Goal: Book appointment/travel/reservation

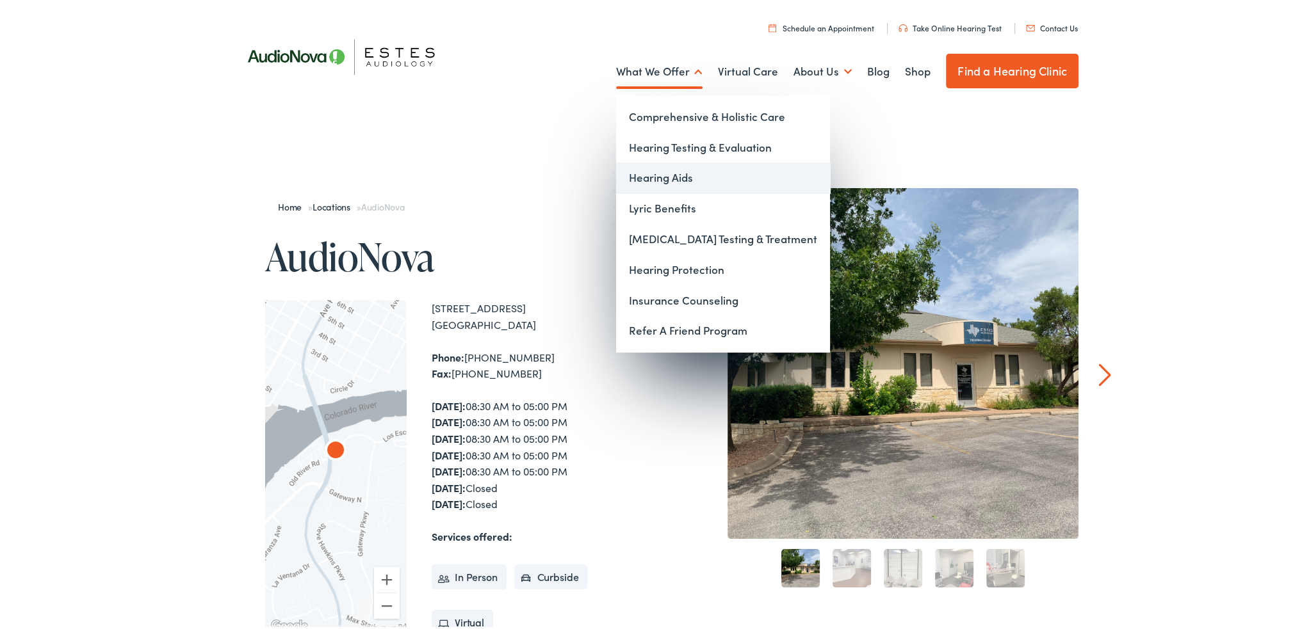
click at [651, 177] on link "Hearing Aids" at bounding box center [723, 175] width 214 height 31
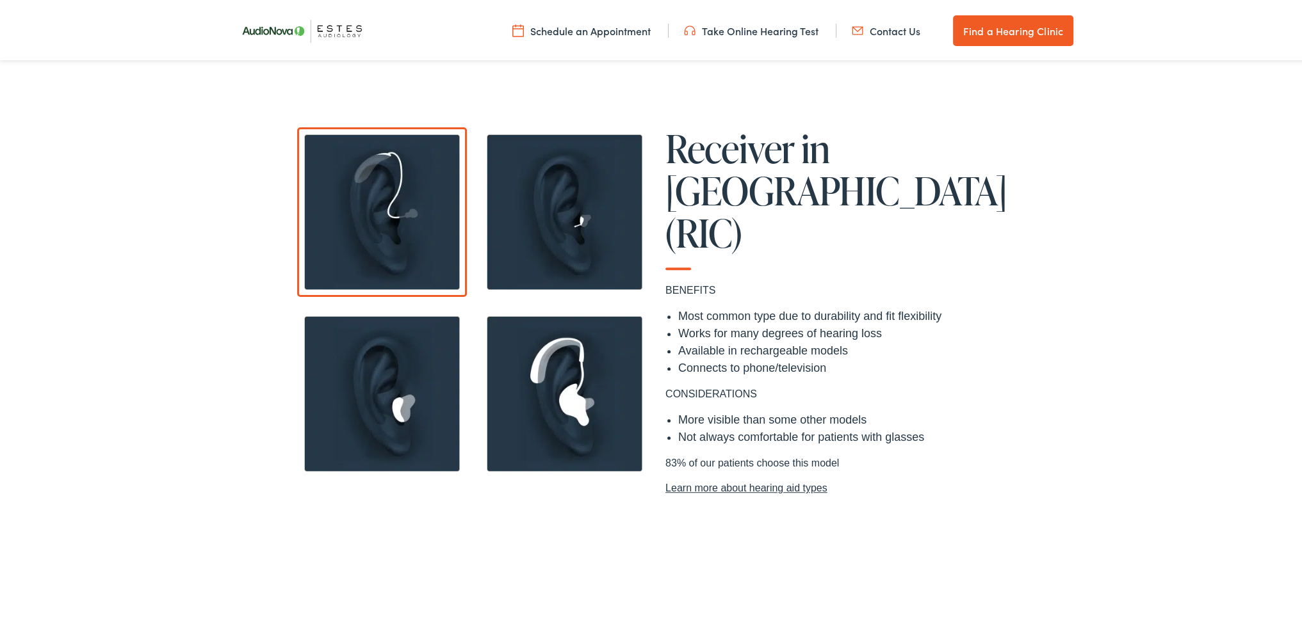
scroll to position [1216, 0]
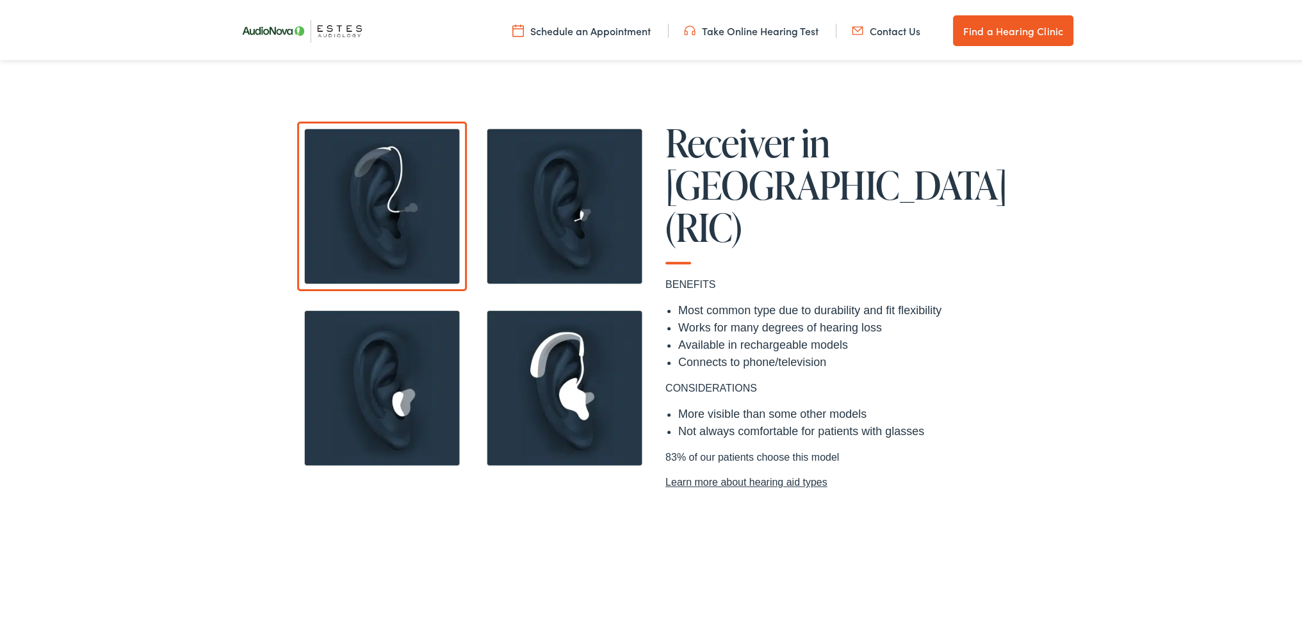
click at [551, 197] on img at bounding box center [565, 204] width 170 height 170
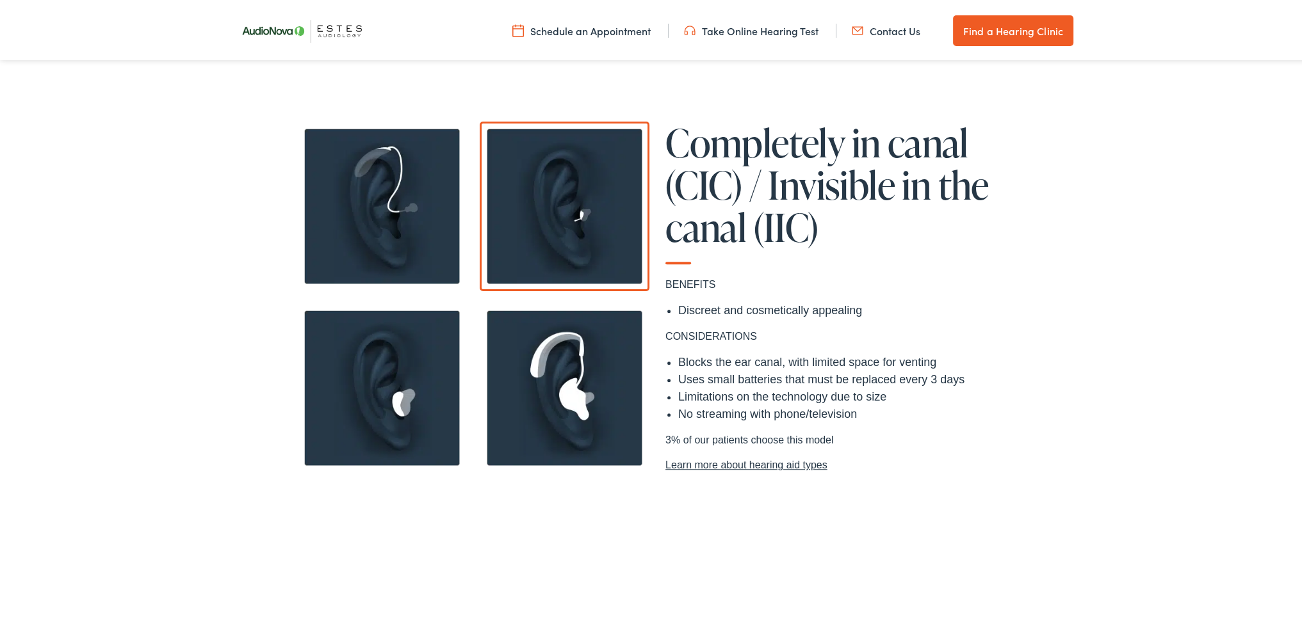
click at [388, 393] on img at bounding box center [382, 386] width 170 height 170
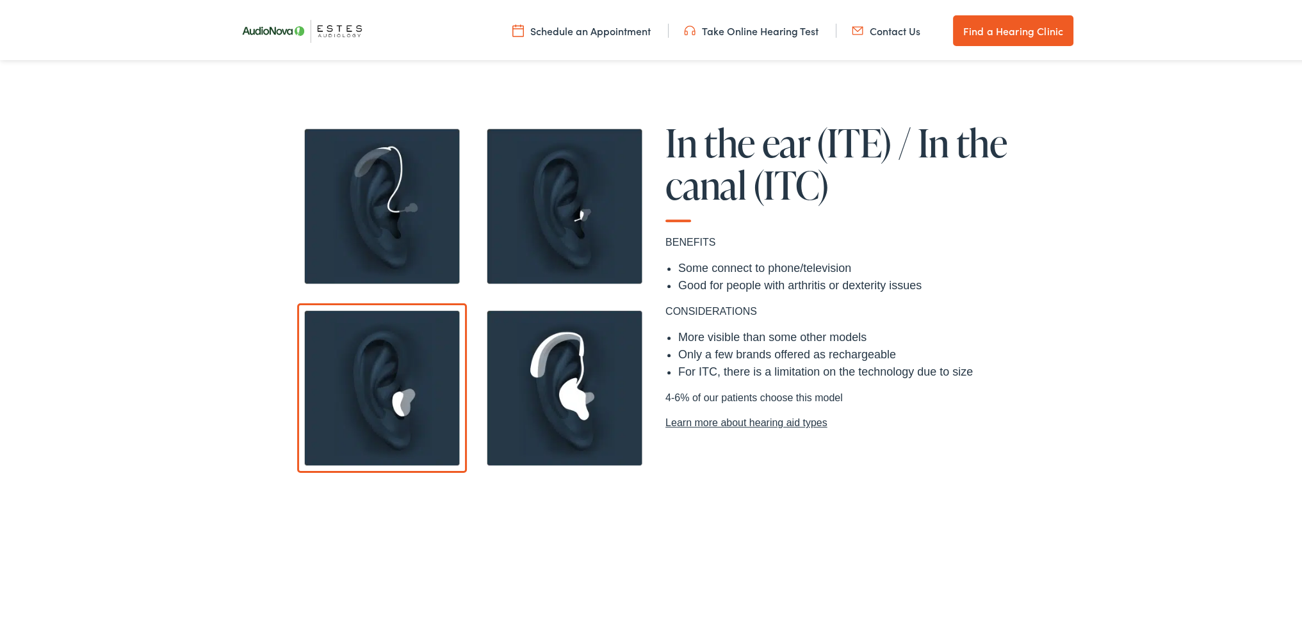
click at [583, 367] on img at bounding box center [565, 386] width 170 height 170
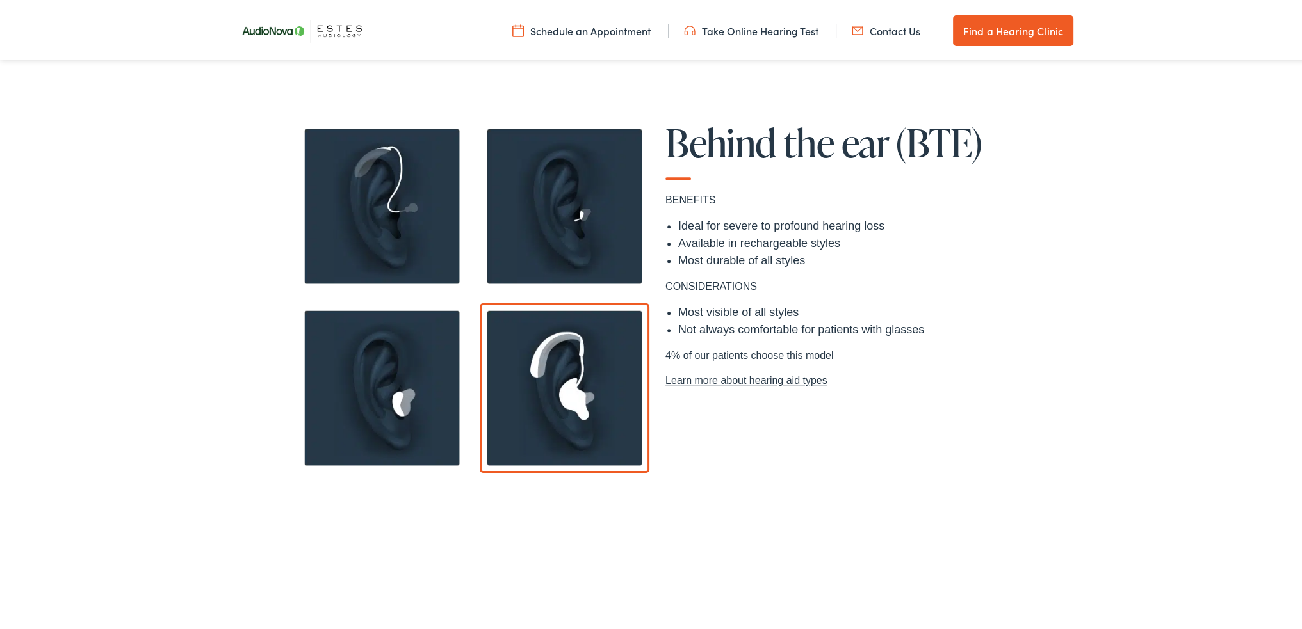
click at [425, 252] on img at bounding box center [382, 204] width 170 height 170
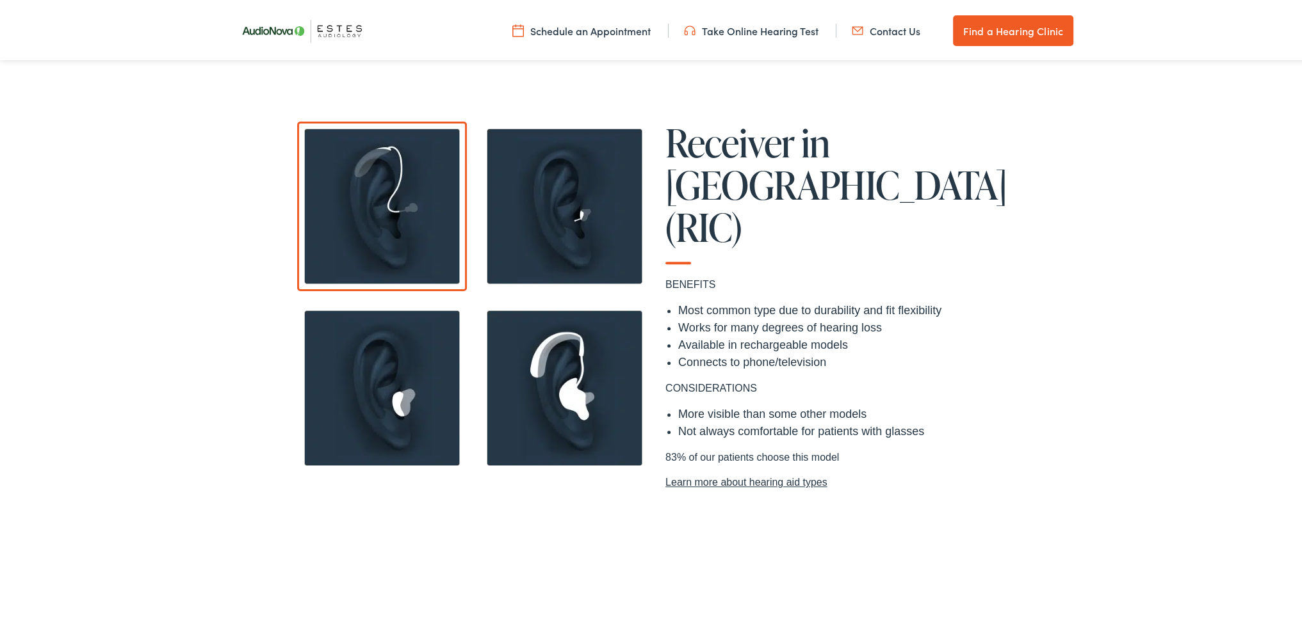
click at [589, 376] on img at bounding box center [565, 386] width 170 height 170
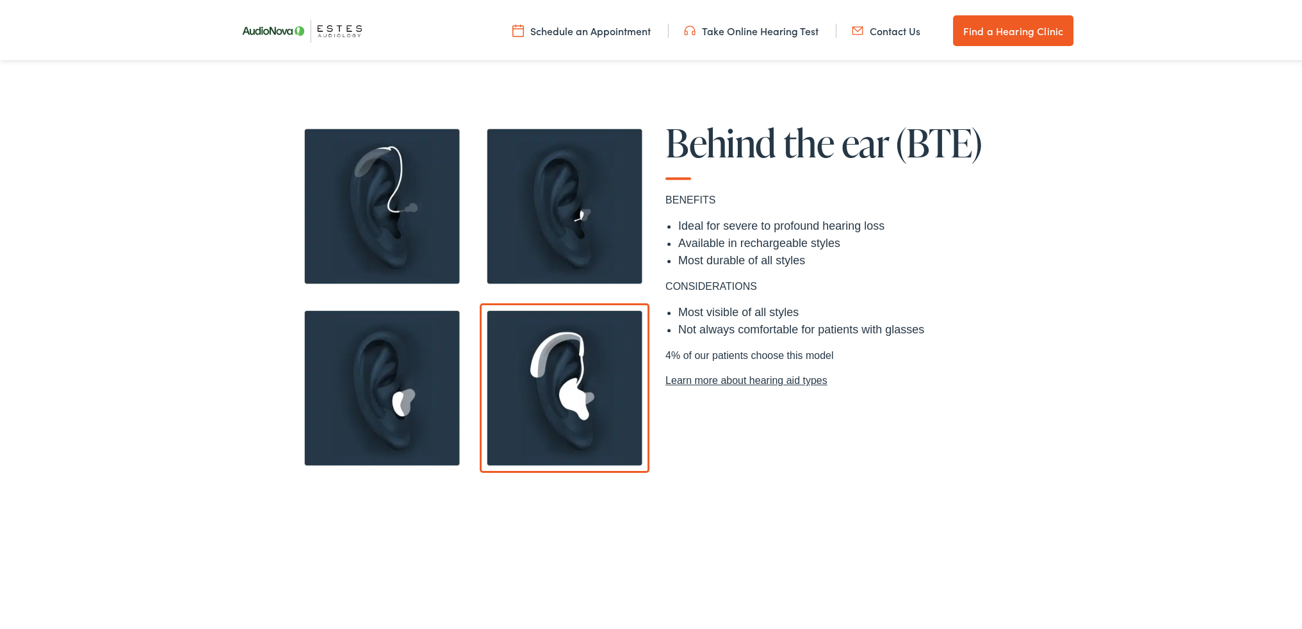
click at [376, 209] on img at bounding box center [382, 204] width 170 height 170
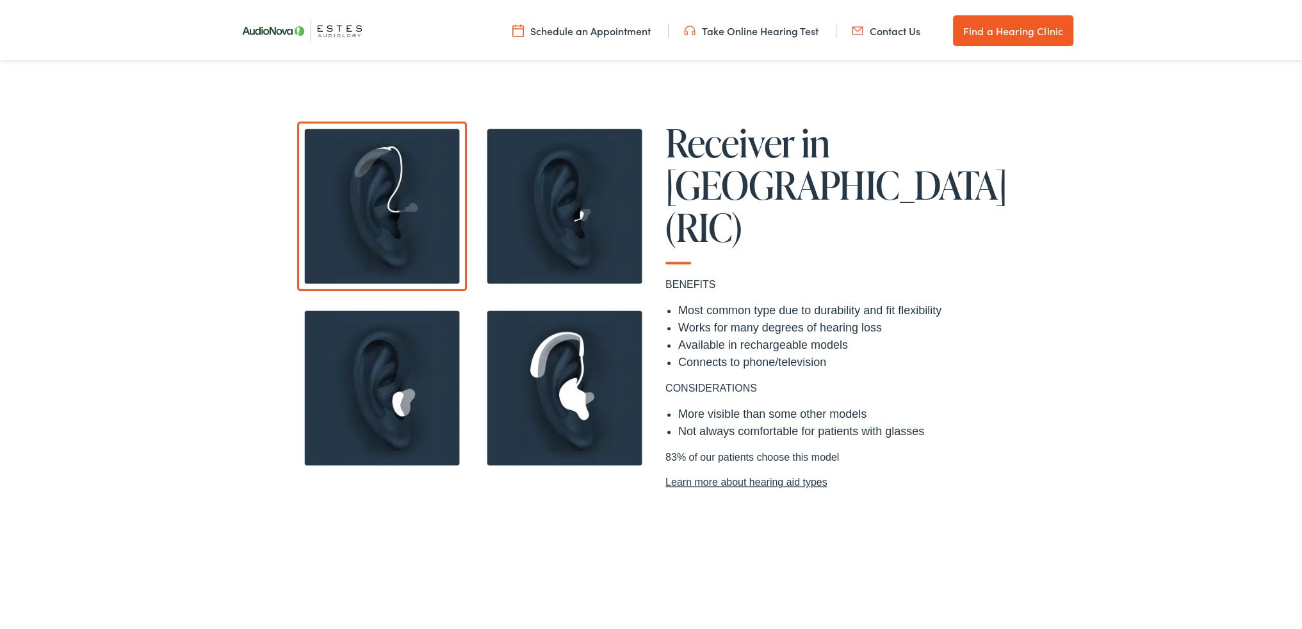
click at [581, 368] on img at bounding box center [565, 386] width 170 height 170
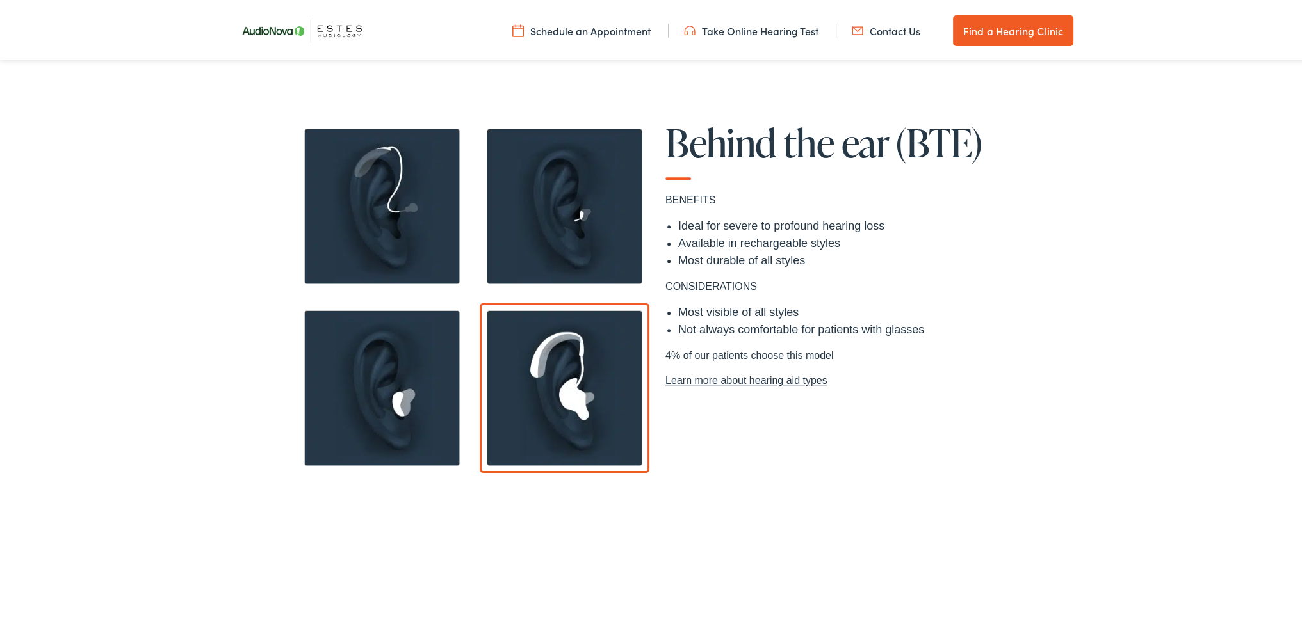
click at [396, 222] on img at bounding box center [382, 204] width 170 height 170
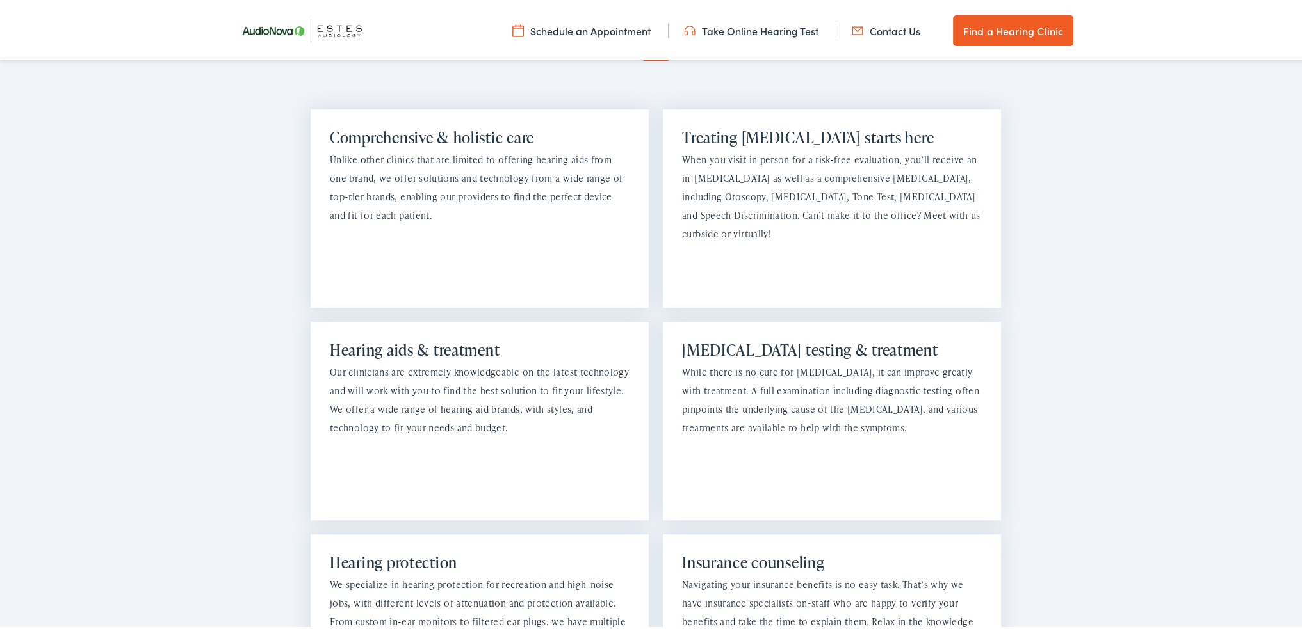
scroll to position [1056, 0]
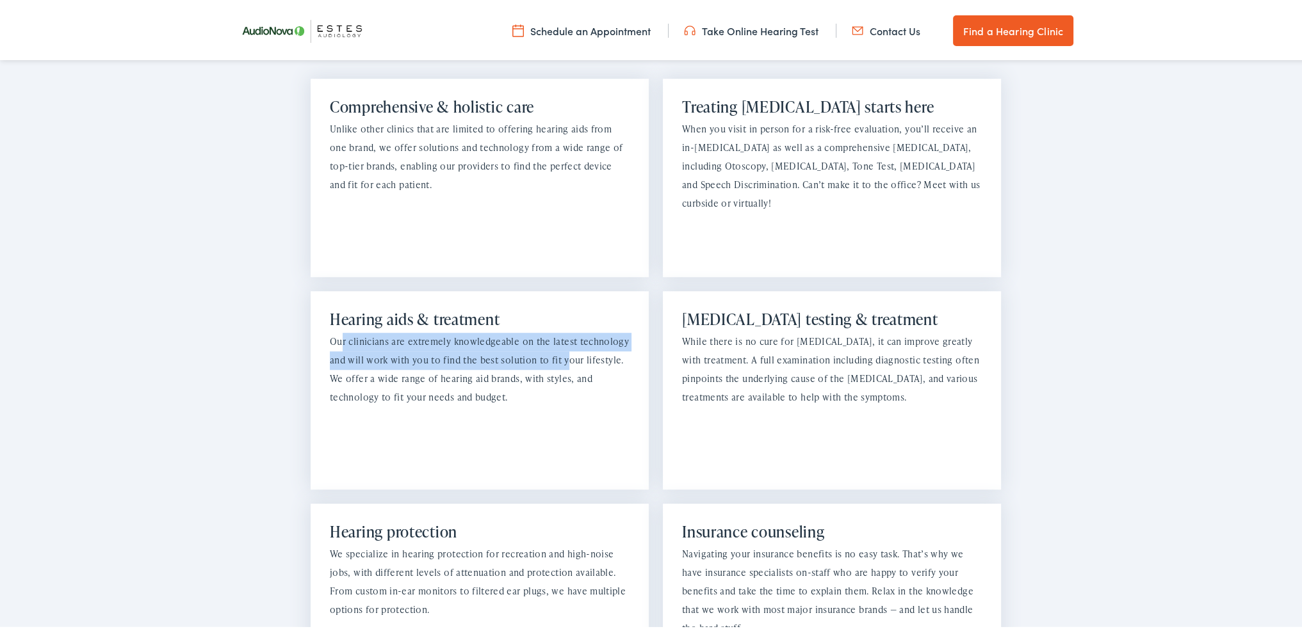
drag, startPoint x: 335, startPoint y: 317, endPoint x: 563, endPoint y: 340, distance: 229.1
click at [563, 340] on p "Our clinicians are extremely knowledgeable on the latest technology and will wo…" at bounding box center [480, 367] width 300 height 74
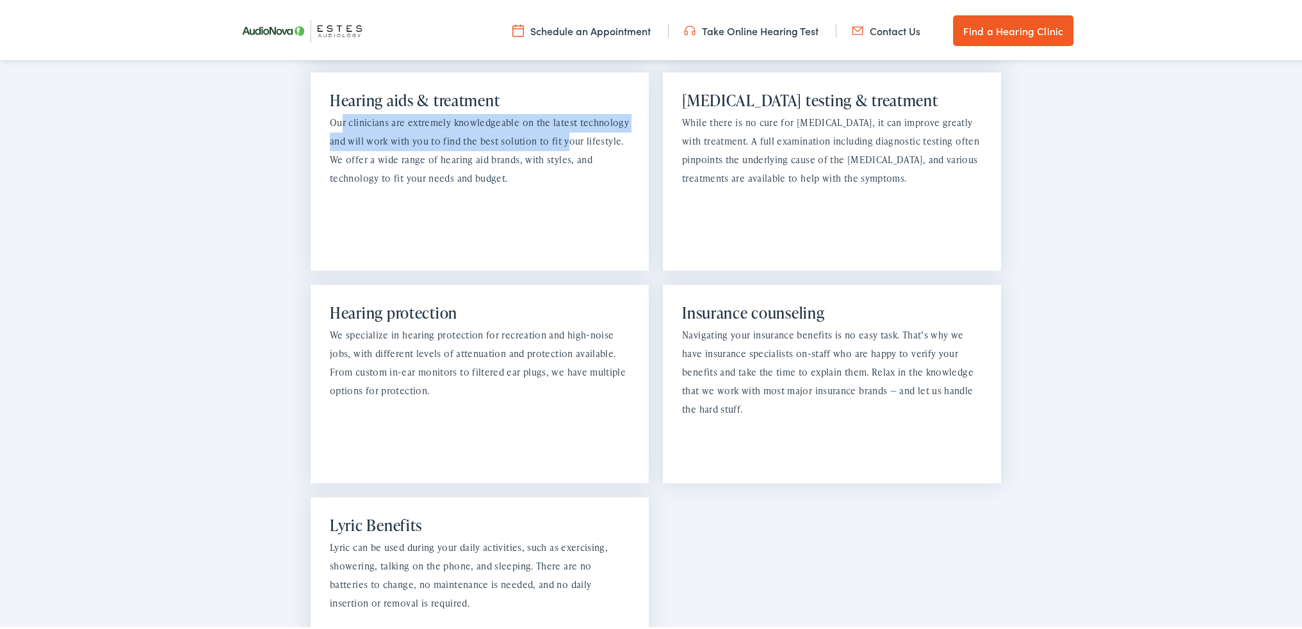
scroll to position [1184, 0]
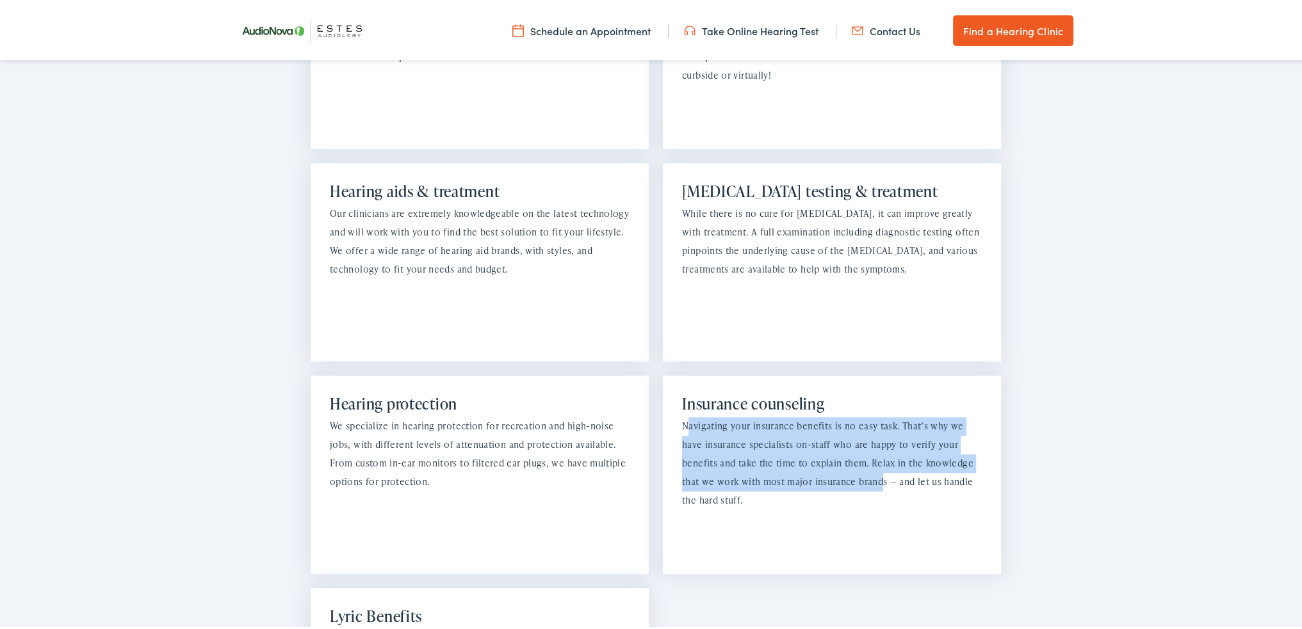
drag, startPoint x: 681, startPoint y: 405, endPoint x: 842, endPoint y: 459, distance: 169.4
click at [842, 459] on p "Navigating your insurance benefits is no easy task. That’s why we have insuranc…" at bounding box center [832, 461] width 300 height 92
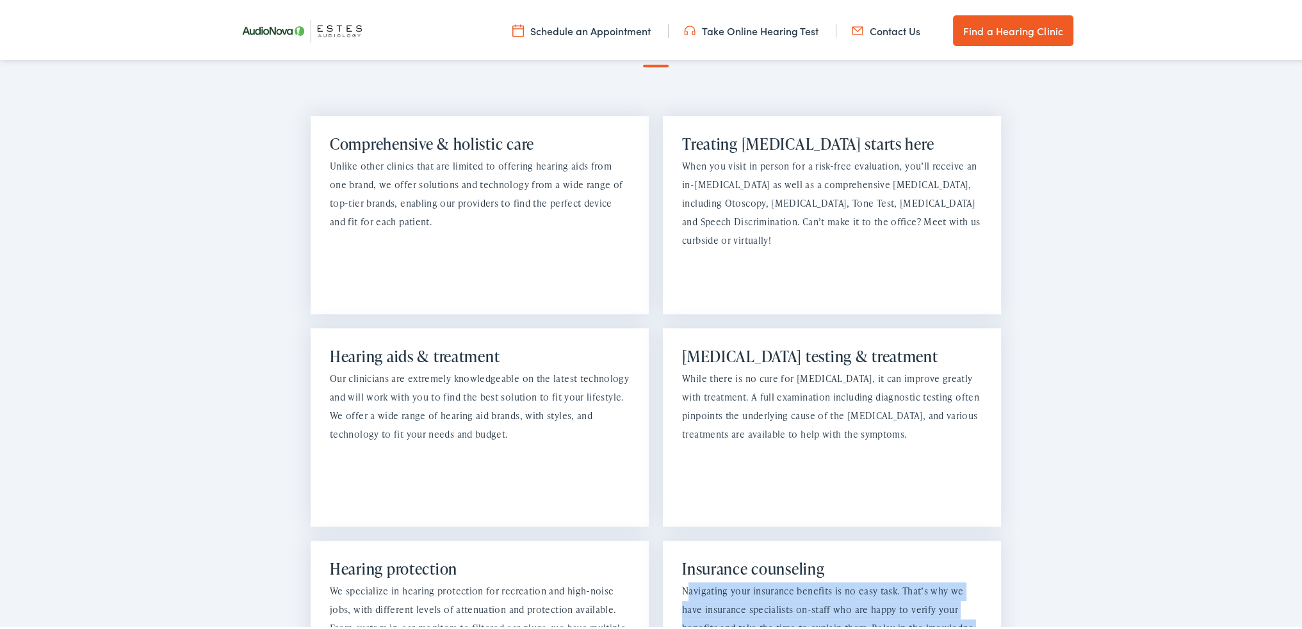
scroll to position [992, 0]
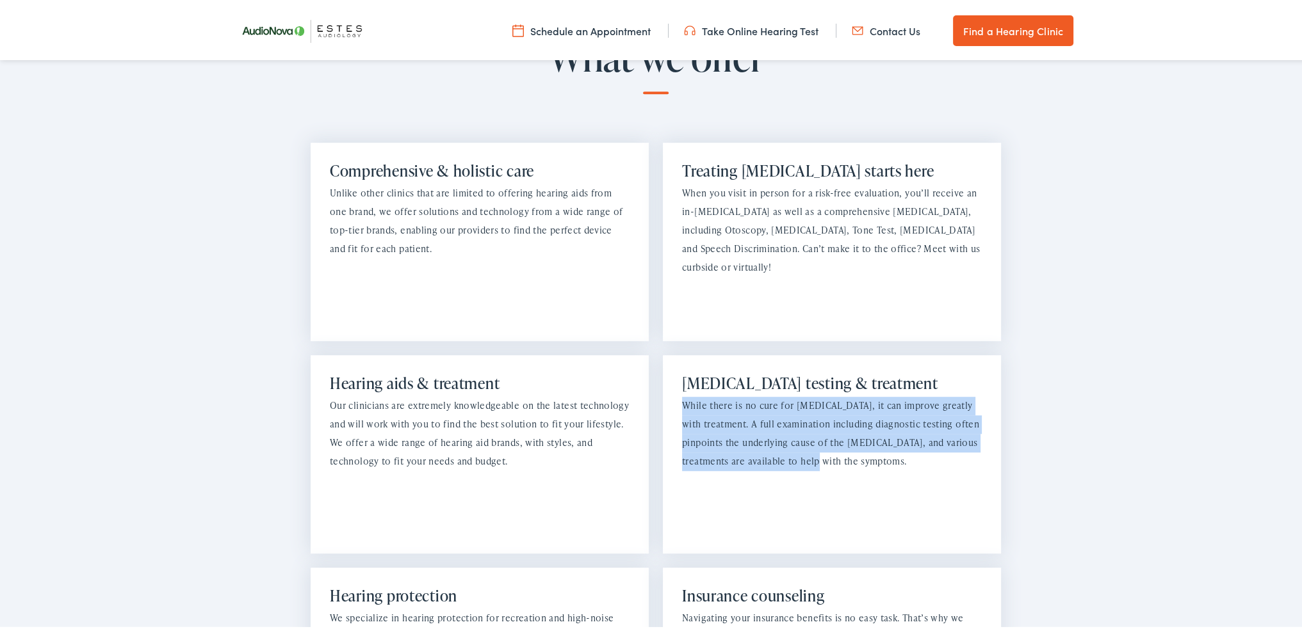
drag, startPoint x: 678, startPoint y: 382, endPoint x: 862, endPoint y: 440, distance: 192.8
click at [862, 440] on p "While there is no cure for tinnitus, it can improve greatly with treatment. A f…" at bounding box center [832, 431] width 300 height 74
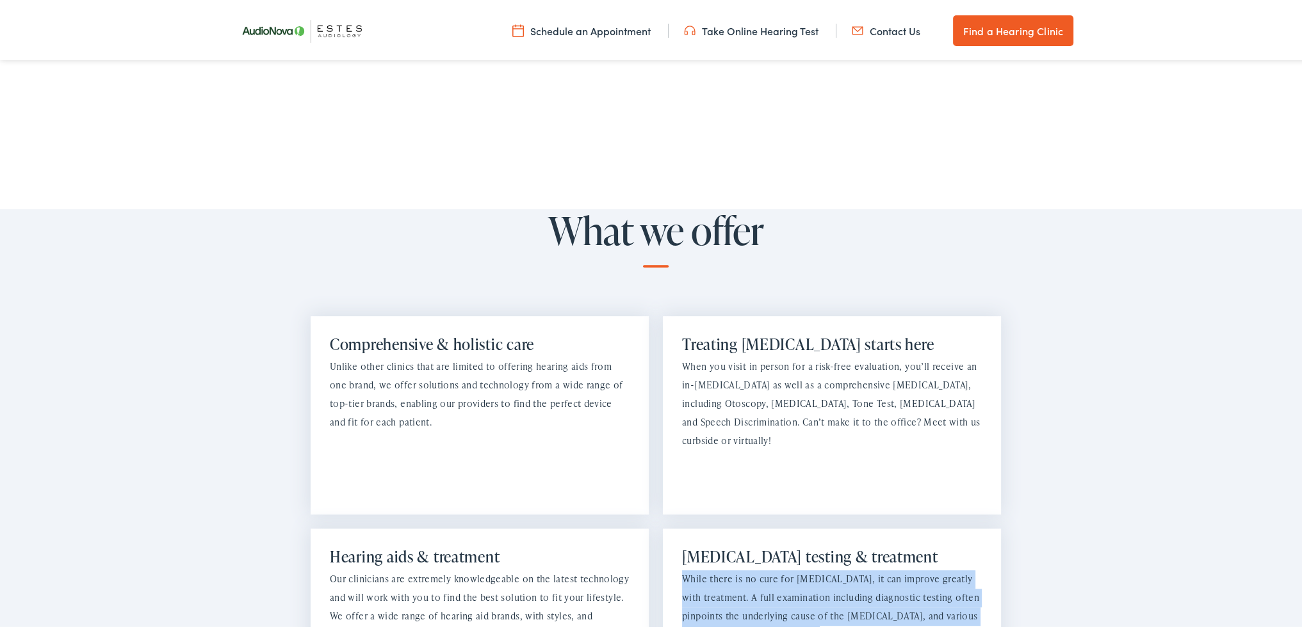
scroll to position [768, 0]
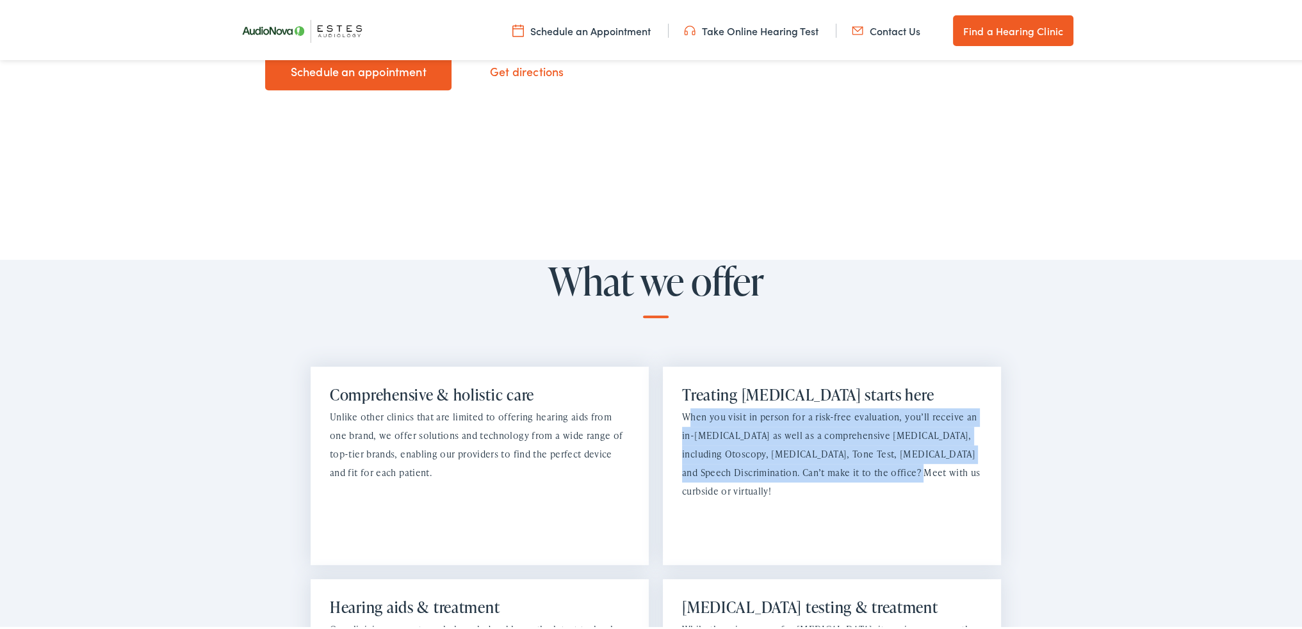
drag, startPoint x: 682, startPoint y: 396, endPoint x: 879, endPoint y: 460, distance: 207.5
click at [879, 460] on p "When you visit in person for a risk-free evaluation, you’ll receive an in-ear e…" at bounding box center [832, 452] width 300 height 92
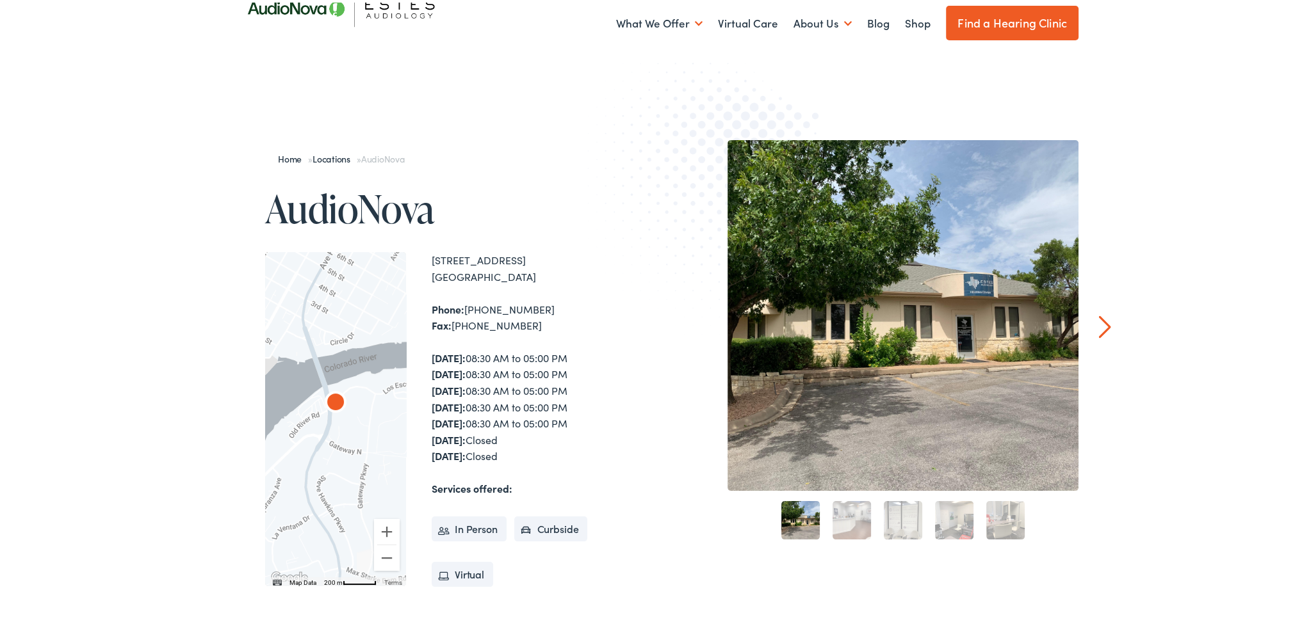
scroll to position [0, 0]
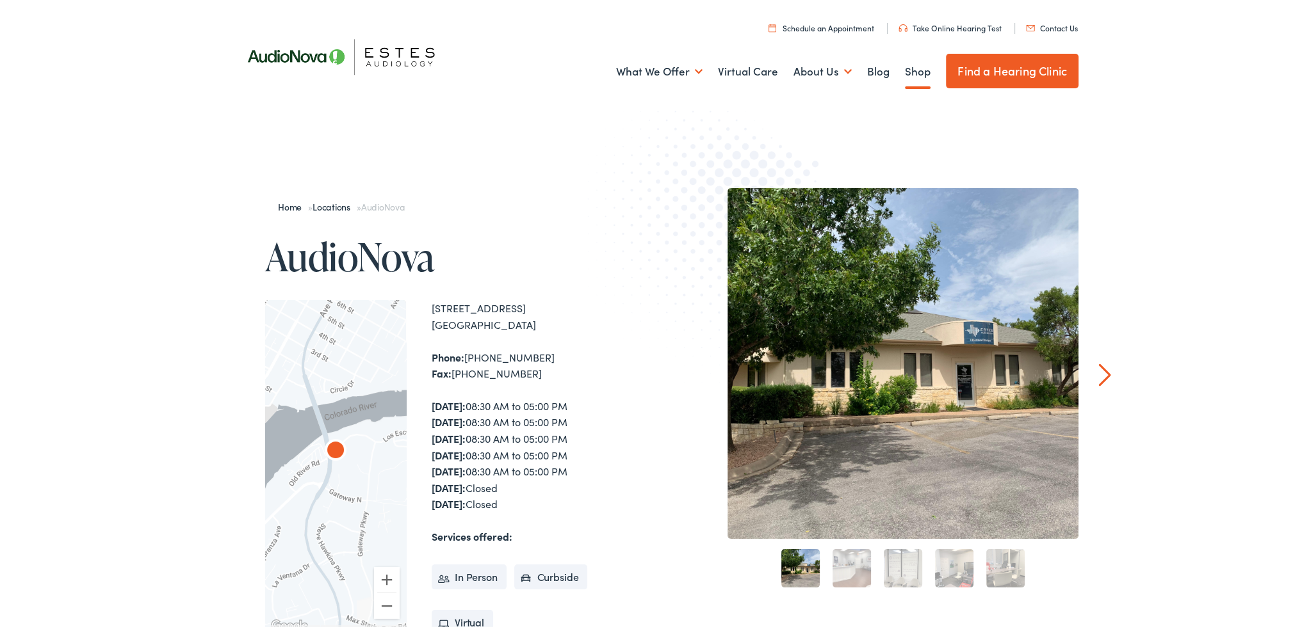
click at [911, 73] on link "Shop" at bounding box center [918, 68] width 26 height 47
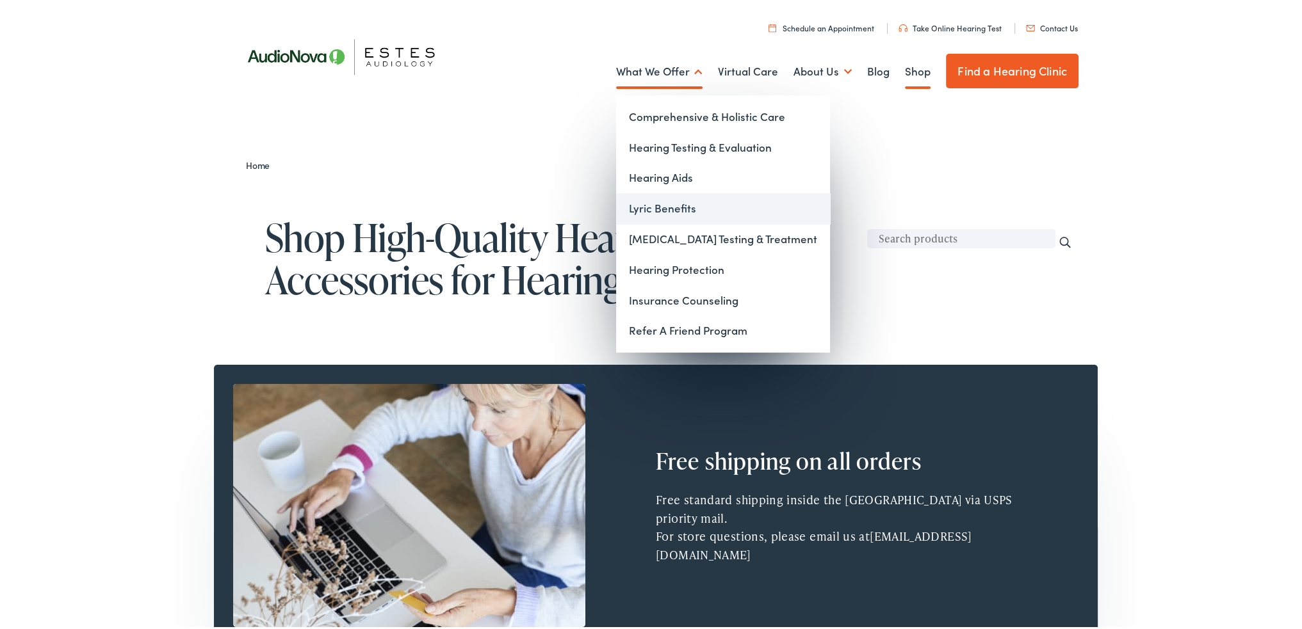
click at [645, 207] on link "Lyric Benefits" at bounding box center [723, 206] width 214 height 31
click at [638, 173] on link "Hearing Aids" at bounding box center [723, 175] width 214 height 31
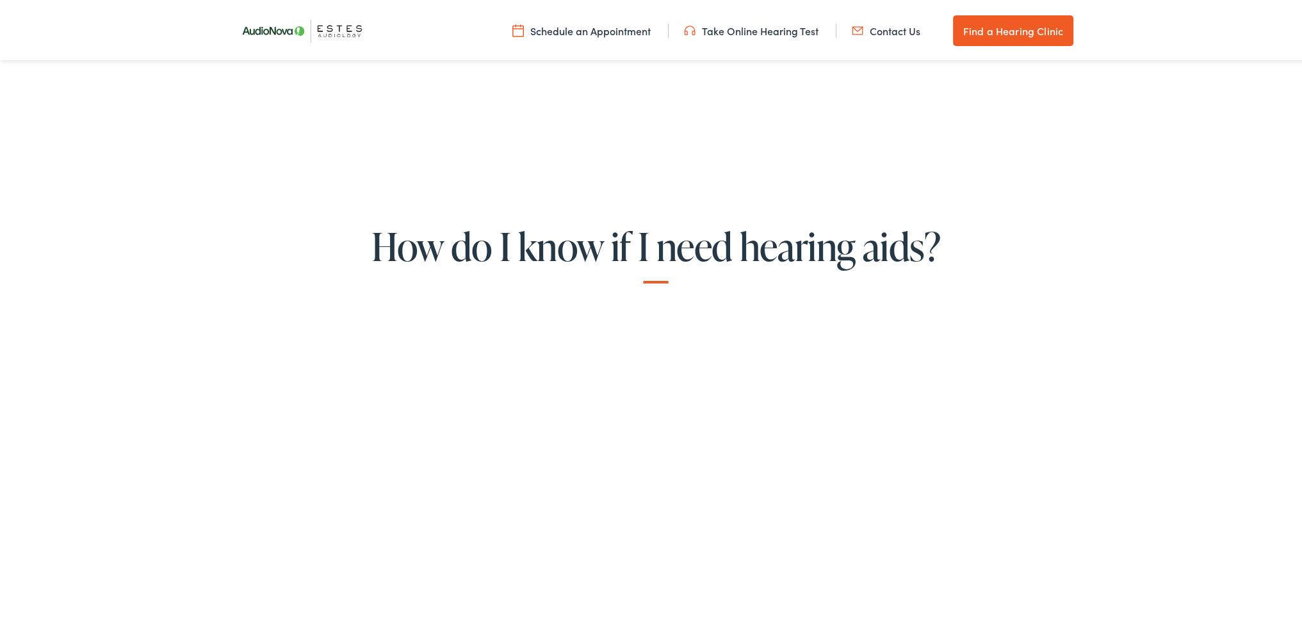
scroll to position [2609, 0]
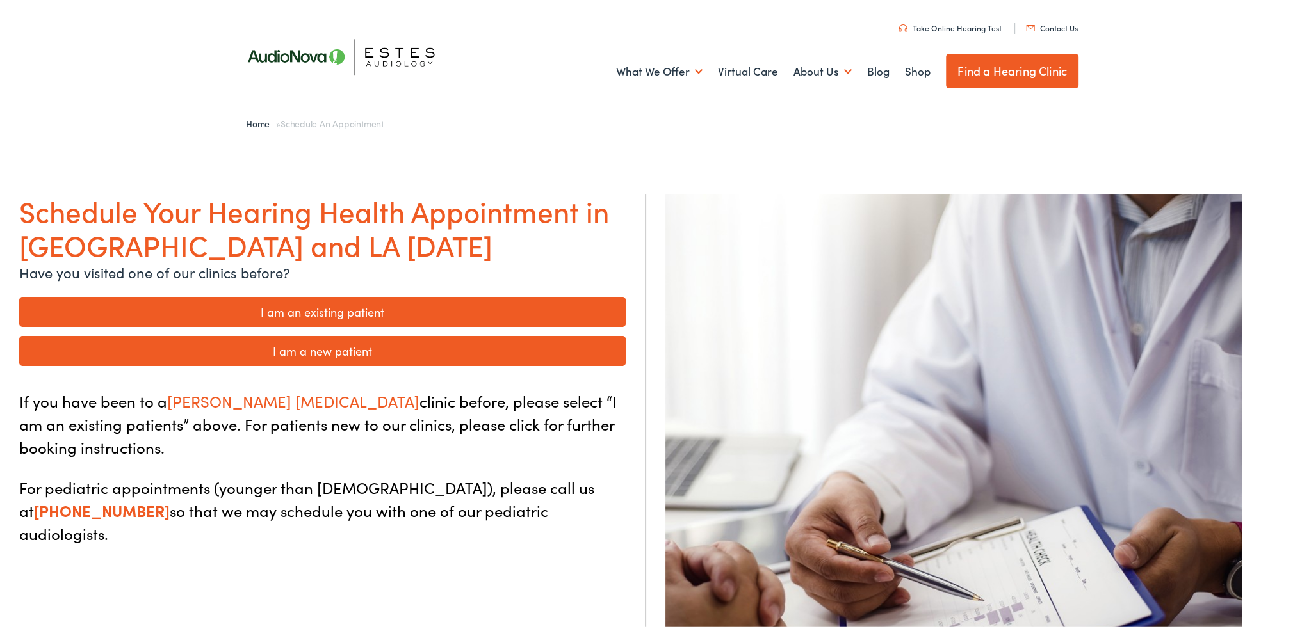
click at [336, 307] on link "I am an existing patient" at bounding box center [322, 309] width 606 height 30
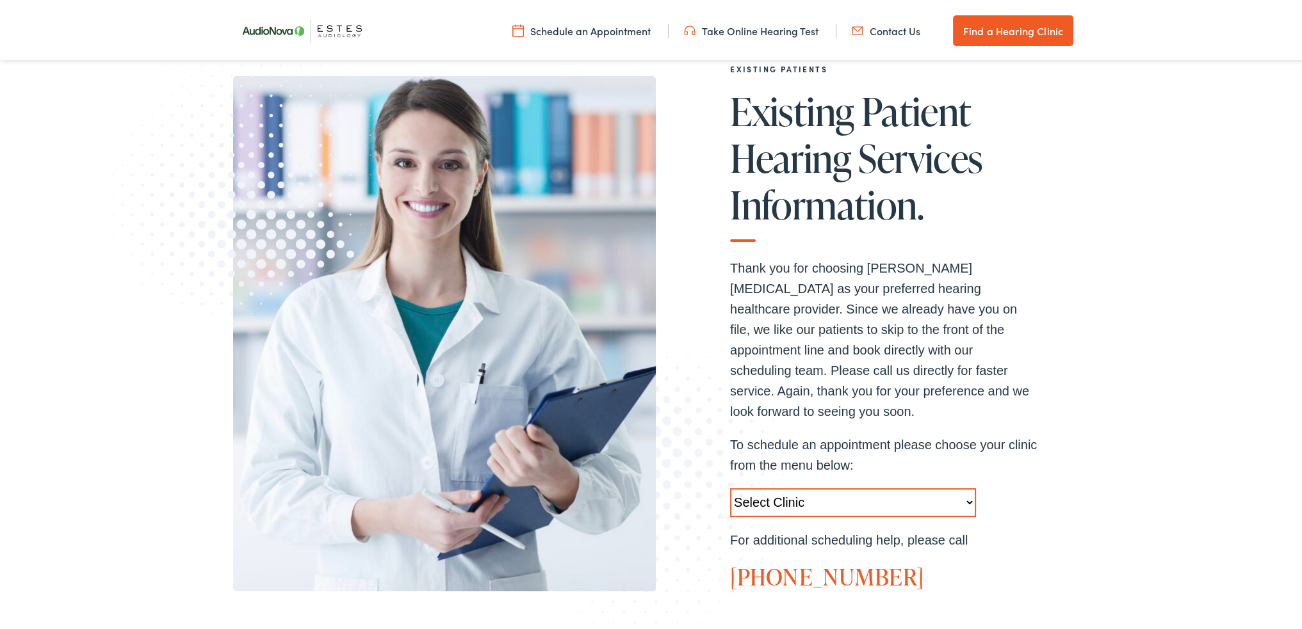
scroll to position [160, 0]
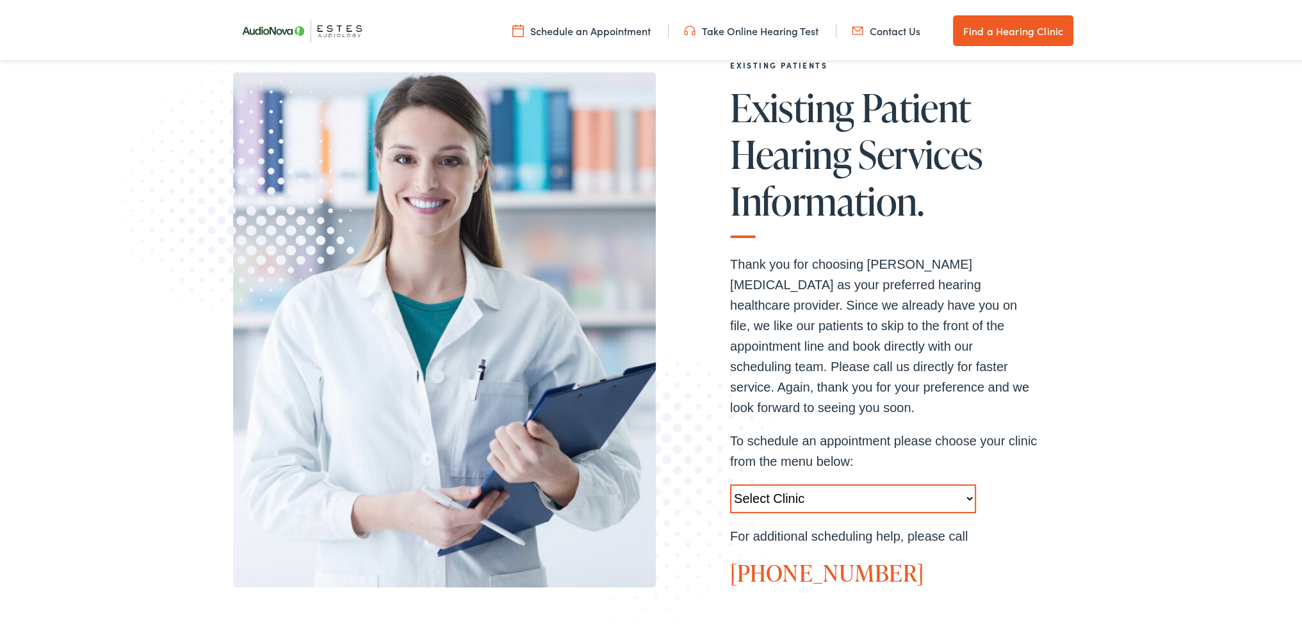
click at [963, 482] on select "Select Clinic [GEOGRAPHIC_DATA]-[GEOGRAPHIC_DATA]-[GEOGRAPHIC_DATA] [STREET_ADD…" at bounding box center [853, 496] width 246 height 29
click at [1192, 234] on div "EXISTING PATIENTS Existing Patient Hearing Services Information. Thank you for …" at bounding box center [655, 327] width 1311 height 666
click at [960, 482] on select "Select Clinic Austin-TX-AudioNova 1206 W. 38th Street Boerne-TX-AudioNova 1112 …" at bounding box center [853, 496] width 246 height 29
click at [730, 482] on select "Select Clinic Austin-TX-AudioNova 1206 W. 38th Street Boerne-TX-AudioNova 1112 …" at bounding box center [853, 496] width 246 height 29
click at [962, 482] on select "Select Clinic Austin-TX-AudioNova 1206 W. 38th Street Boerne-TX-AudioNova 1112 …" at bounding box center [853, 496] width 246 height 29
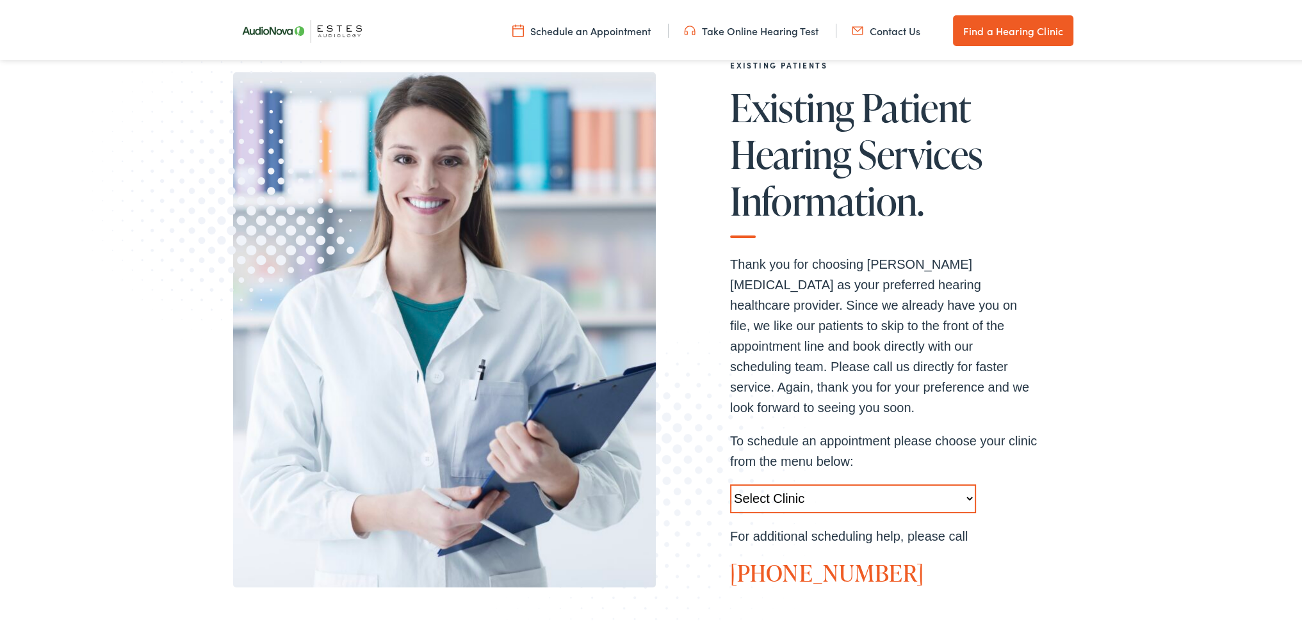
select select "https://hearlifeagain.alpacaaudiology.com/locations/dripping-springs/"
click at [730, 482] on select "Select Clinic Austin-TX-AudioNova 1206 W. 38th Street Boerne-TX-AudioNova 1112 …" at bounding box center [853, 496] width 246 height 29
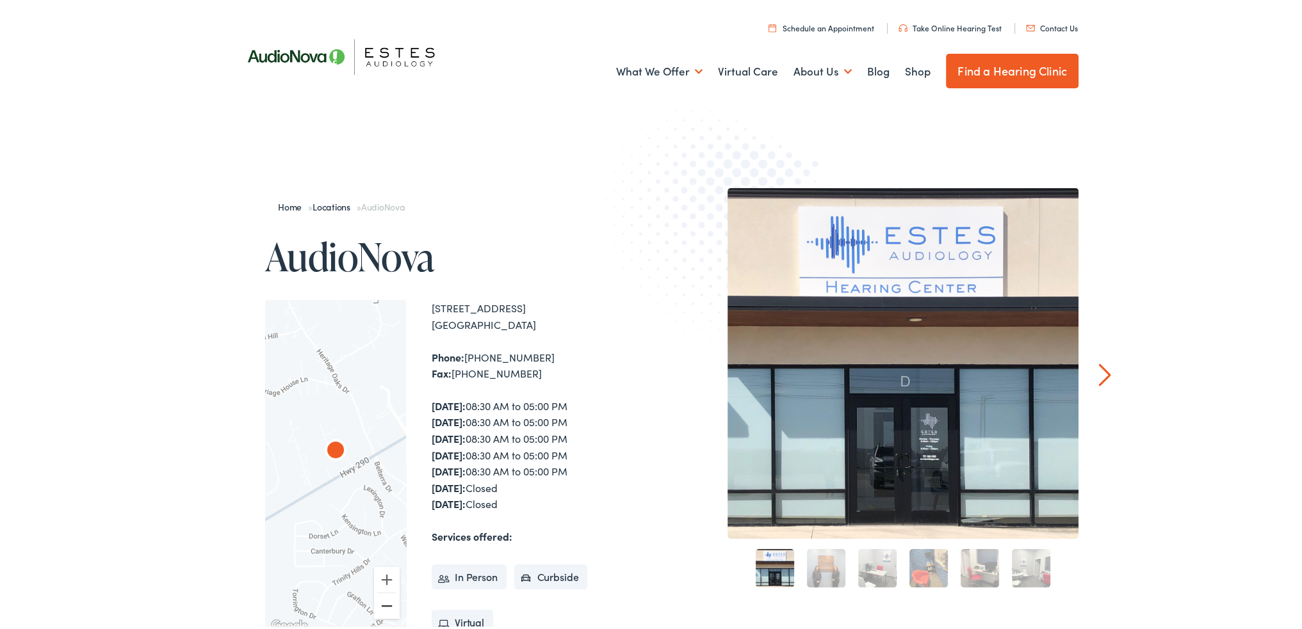
click at [386, 606] on button "Zoom out" at bounding box center [387, 604] width 26 height 26
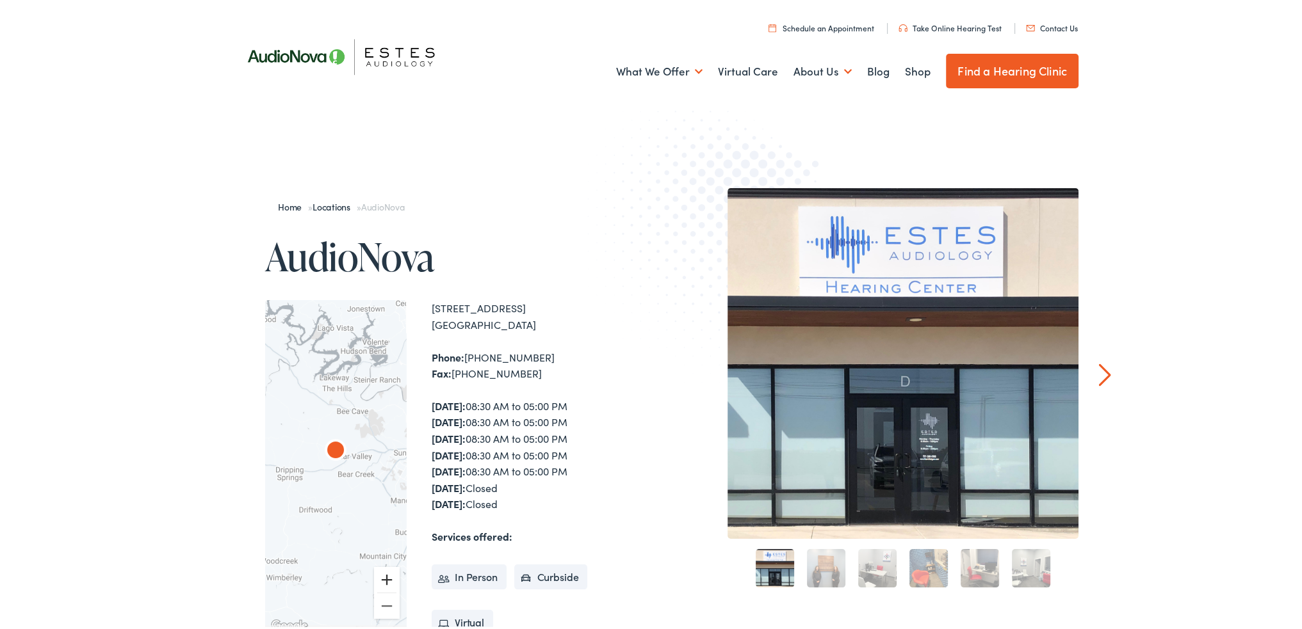
click at [381, 574] on button "Zoom in" at bounding box center [387, 578] width 26 height 26
click at [819, 575] on link "2" at bounding box center [826, 566] width 38 height 38
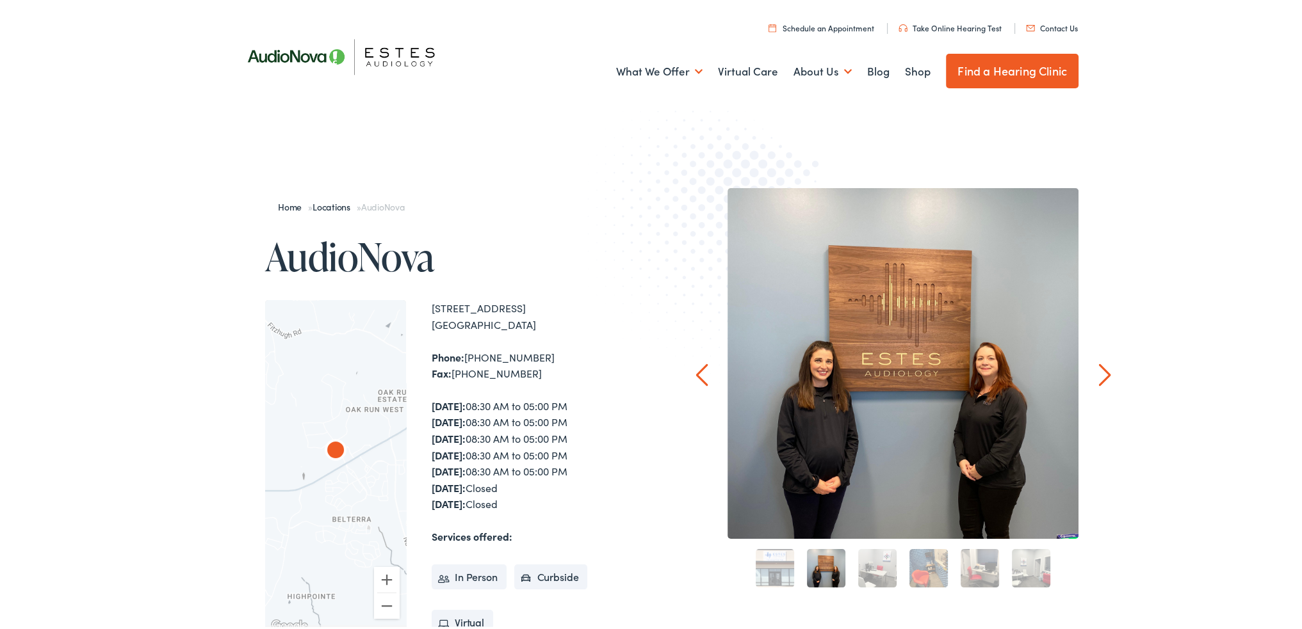
click at [870, 563] on link "3" at bounding box center [877, 566] width 38 height 38
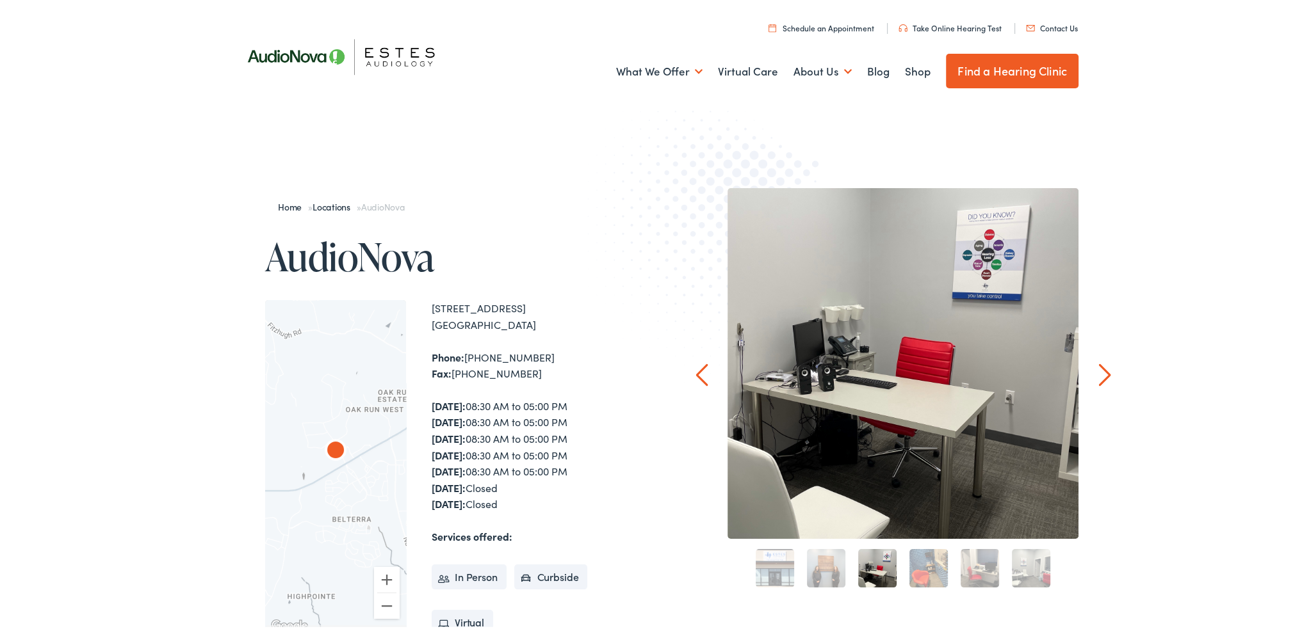
click at [923, 568] on link "4" at bounding box center [928, 566] width 38 height 38
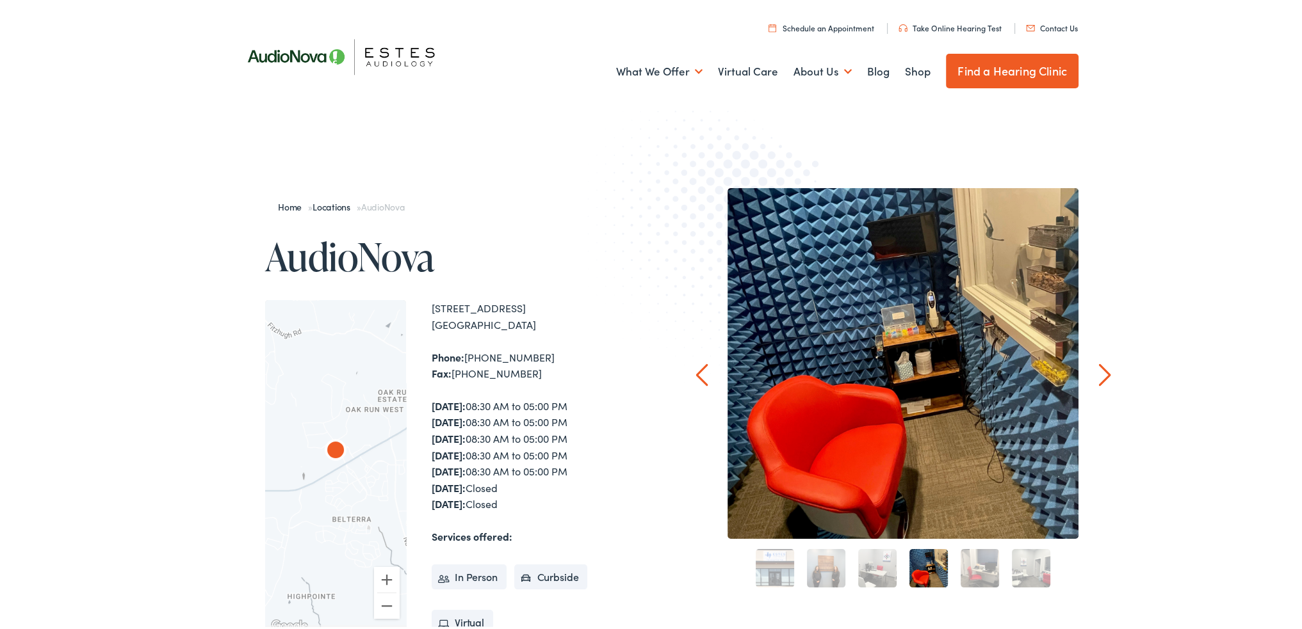
click at [974, 564] on link "5" at bounding box center [979, 566] width 38 height 38
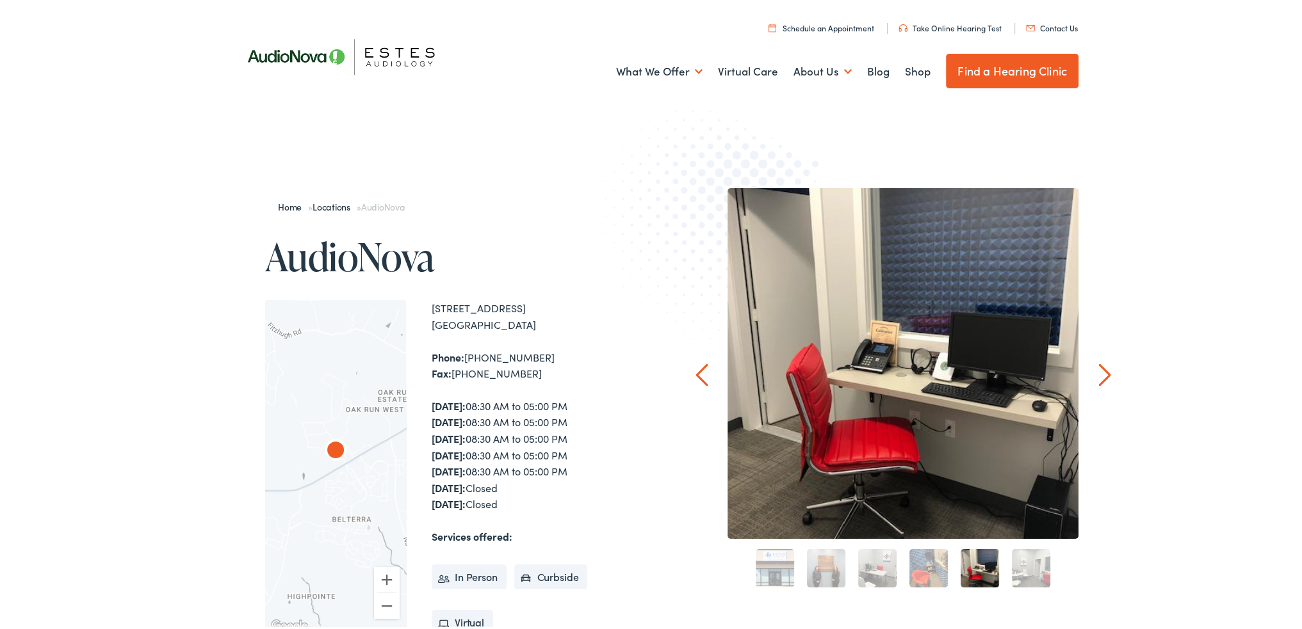
click at [1027, 563] on link "6" at bounding box center [1031, 566] width 38 height 38
